Goal: Information Seeking & Learning: Stay updated

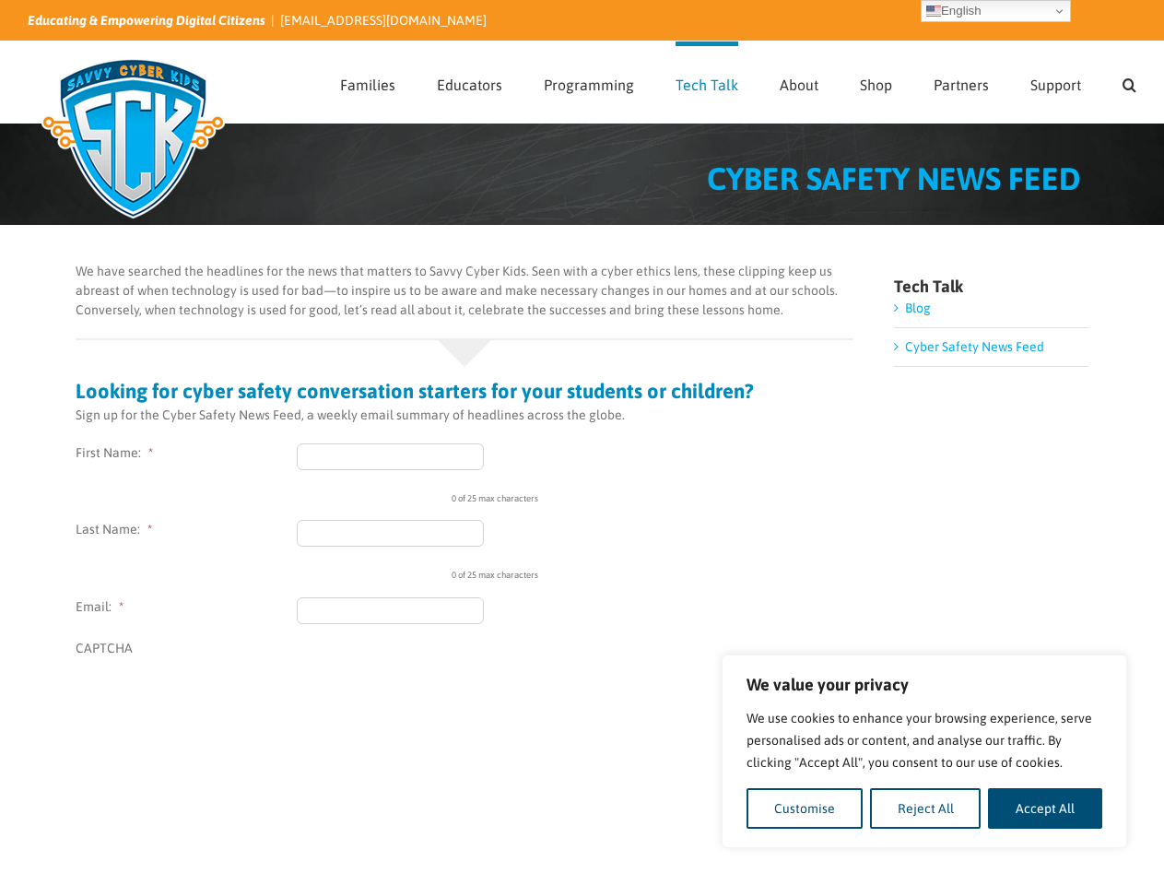
click at [581, 442] on div "We have searched the headlines for the news that matters to Savvy Cyber Kids. S…" at bounding box center [465, 763] width 779 height 1002
click at [804, 808] on button "Customise" at bounding box center [804, 808] width 116 height 41
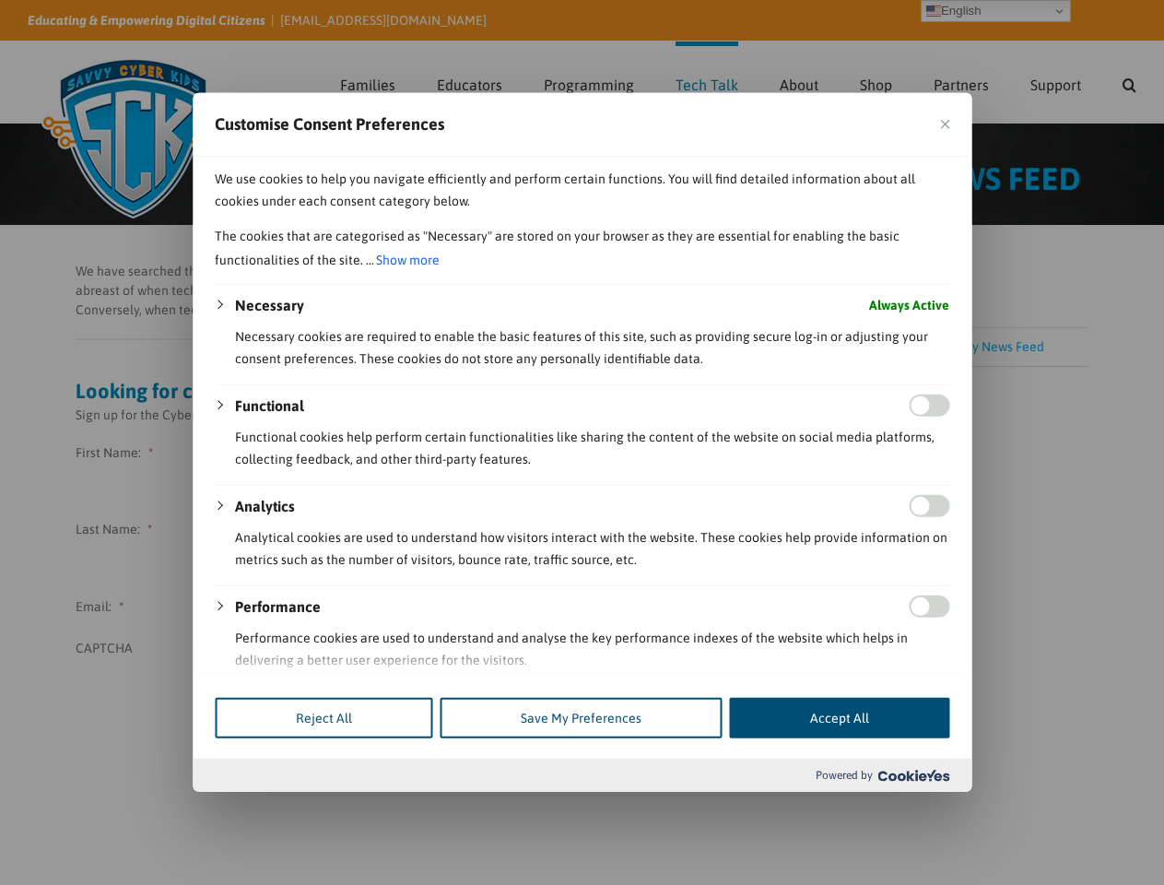
click at [925, 212] on p "We use cookies to help you navigate efficiently and perform certain functions. …" at bounding box center [582, 190] width 734 height 44
click at [1045, 808] on div at bounding box center [582, 442] width 1164 height 885
click at [1129, 82] on div at bounding box center [582, 442] width 1164 height 885
click at [995, 11] on div at bounding box center [582, 442] width 1164 height 885
